Goal: Navigation & Orientation: Find specific page/section

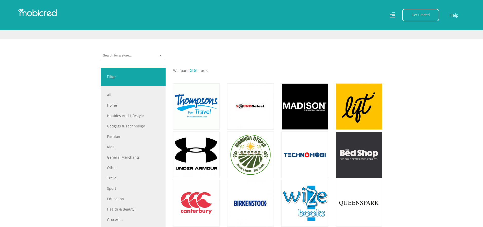
scroll to position [177, 0]
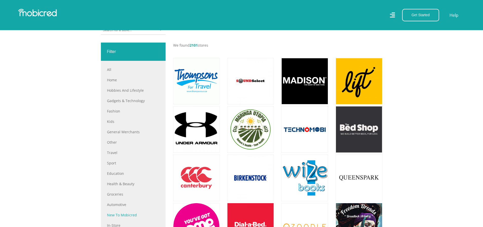
click at [129, 218] on link "New to Mobicred" at bounding box center [133, 214] width 52 height 5
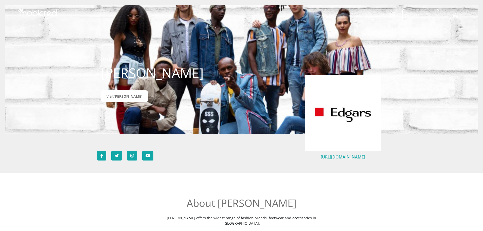
click at [334, 156] on link "[URL][DOMAIN_NAME]" at bounding box center [343, 157] width 44 height 6
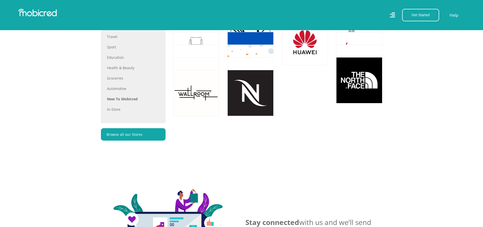
scroll to position [279, 0]
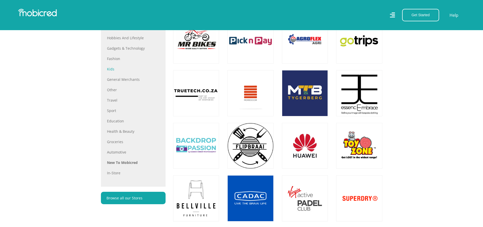
scroll to position [254, 0]
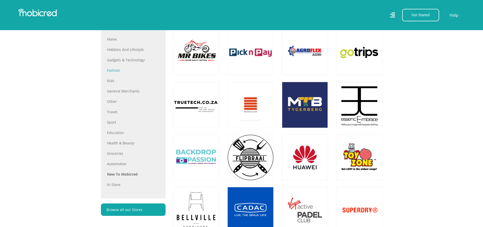
click at [118, 73] on link "Fashion" at bounding box center [133, 70] width 52 height 5
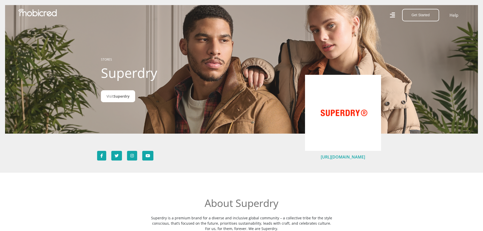
click at [330, 158] on link "[URL][DOMAIN_NAME]" at bounding box center [343, 157] width 44 height 6
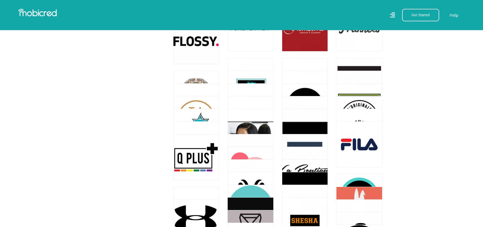
scroll to position [811, 0]
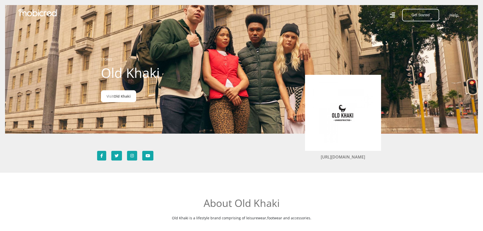
click at [336, 163] on div "https://www.oldkhaki.co.za/" at bounding box center [343, 120] width 76 height 91
click at [337, 157] on link "https://www.oldkhaki.co.za/" at bounding box center [343, 157] width 44 height 6
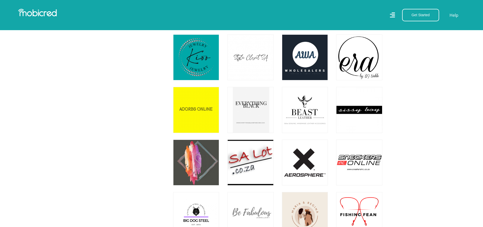
scroll to position [3347, 0]
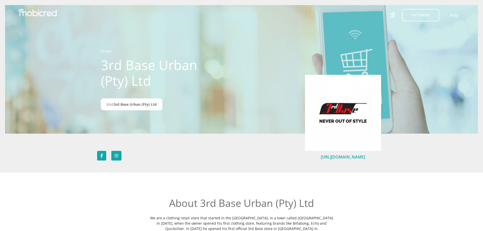
click at [348, 156] on link "[URL][DOMAIN_NAME]" at bounding box center [343, 157] width 44 height 6
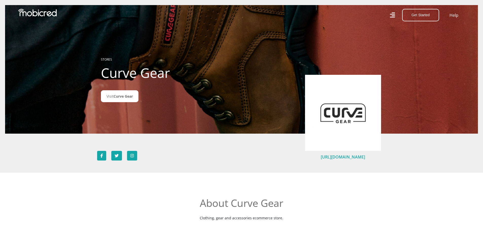
click at [339, 158] on link "https://curvegear.co.za/" at bounding box center [343, 157] width 44 height 6
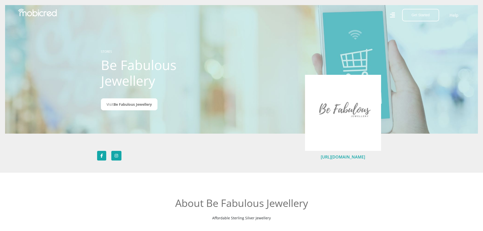
click at [325, 157] on link "[URL][DOMAIN_NAME]" at bounding box center [343, 157] width 44 height 6
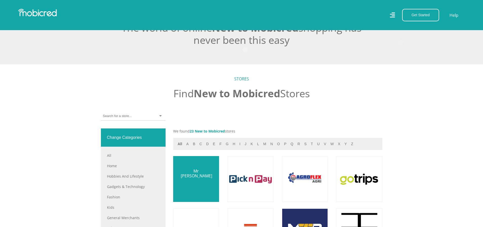
scroll to position [228, 0]
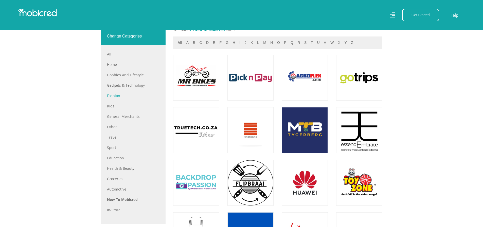
click at [115, 98] on link "Fashion" at bounding box center [133, 95] width 52 height 5
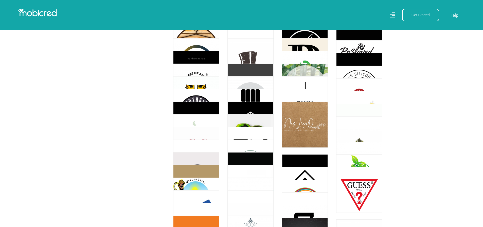
scroll to position [3448, 0]
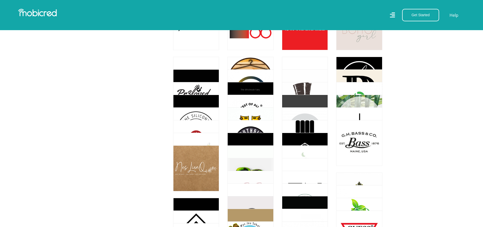
scroll to position [3550, 0]
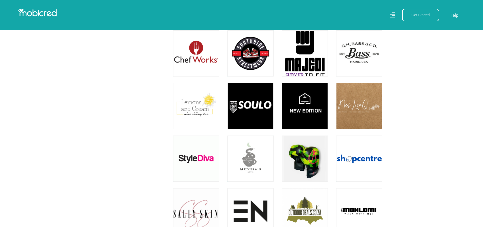
scroll to position [3778, 0]
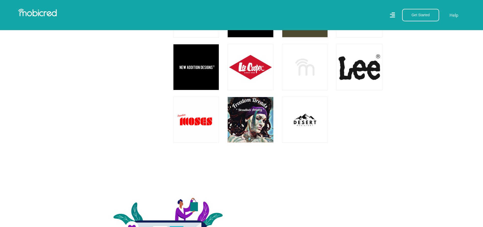
scroll to position [4919, 0]
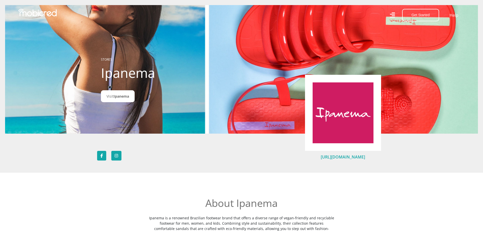
click at [353, 156] on link "https://ipanemasouthafrica.co.za/" at bounding box center [343, 157] width 44 height 6
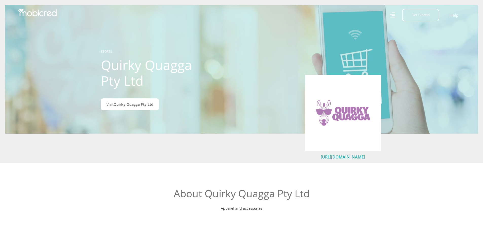
click at [351, 158] on link "[URL][DOMAIN_NAME]" at bounding box center [343, 157] width 44 height 6
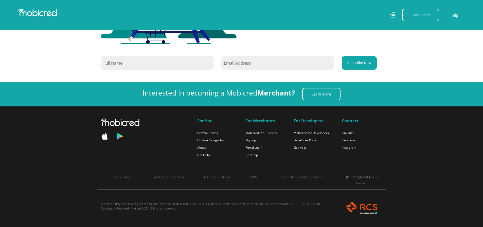
scroll to position [2789, 0]
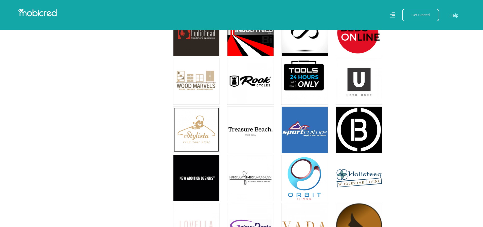
drag, startPoint x: 253, startPoint y: 111, endPoint x: 137, endPoint y: 127, distance: 116.1
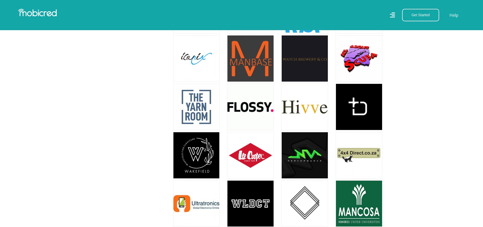
scroll to position [3347, 0]
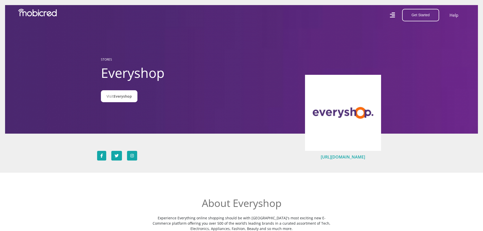
click at [341, 158] on link "https://www.everyshop.co.za/" at bounding box center [343, 157] width 44 height 6
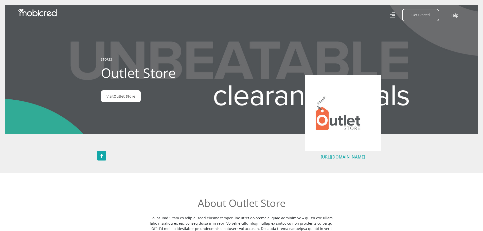
click at [357, 158] on link "[URL][DOMAIN_NAME]" at bounding box center [343, 157] width 44 height 6
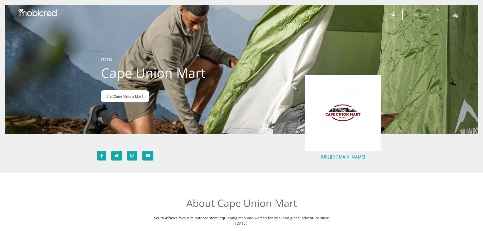
click at [344, 158] on link "[URL][DOMAIN_NAME]" at bounding box center [343, 157] width 44 height 6
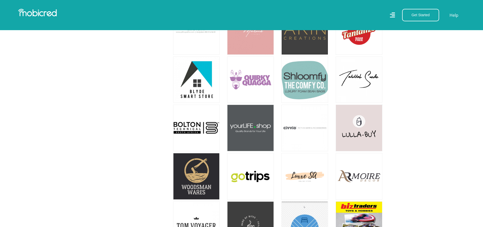
scroll to position [7581, 0]
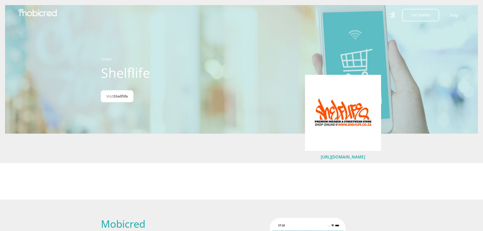
click at [339, 158] on link "http://www.shelflife.co.za/" at bounding box center [343, 157] width 44 height 6
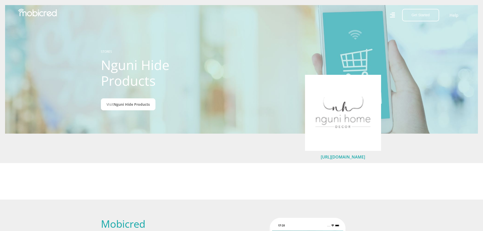
click at [344, 157] on link "http://ngunihomedecor.com/" at bounding box center [343, 157] width 44 height 6
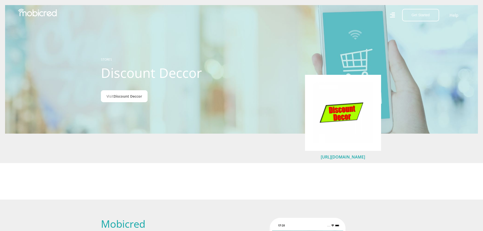
click at [349, 156] on link "[URL][DOMAIN_NAME]" at bounding box center [343, 157] width 44 height 6
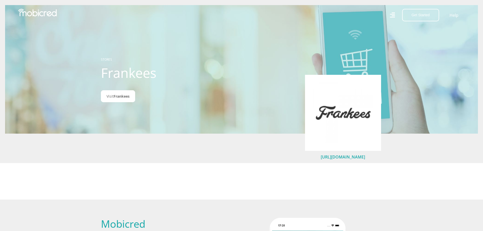
click at [339, 156] on link "[URL][DOMAIN_NAME]" at bounding box center [343, 157] width 44 height 6
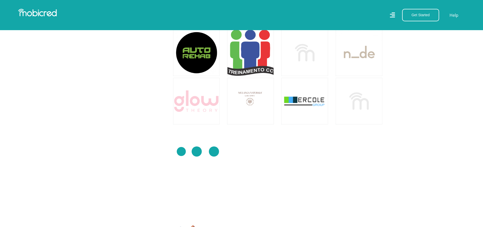
scroll to position [12221, 0]
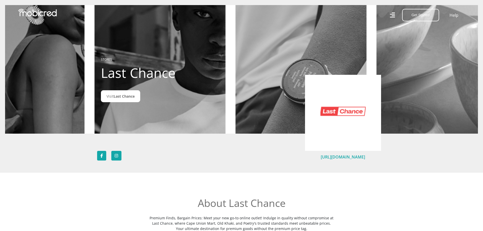
click at [342, 157] on link "[URL][DOMAIN_NAME]" at bounding box center [343, 157] width 44 height 6
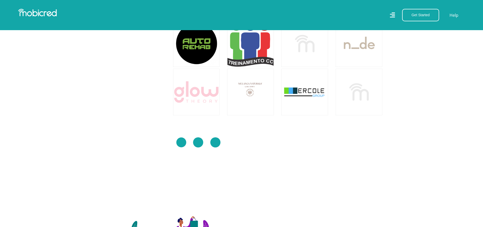
scroll to position [12297, 0]
